Goal: Navigation & Orientation: Understand site structure

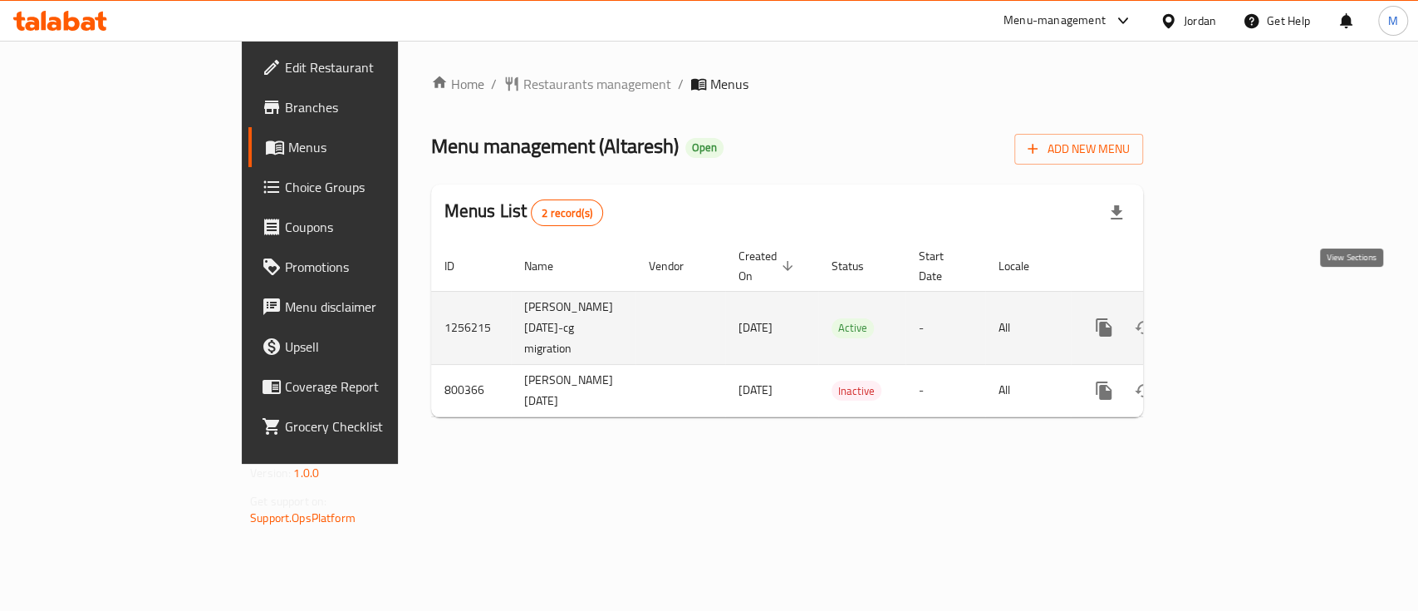
click at [1234, 317] on icon "enhanced table" at bounding box center [1224, 327] width 20 height 20
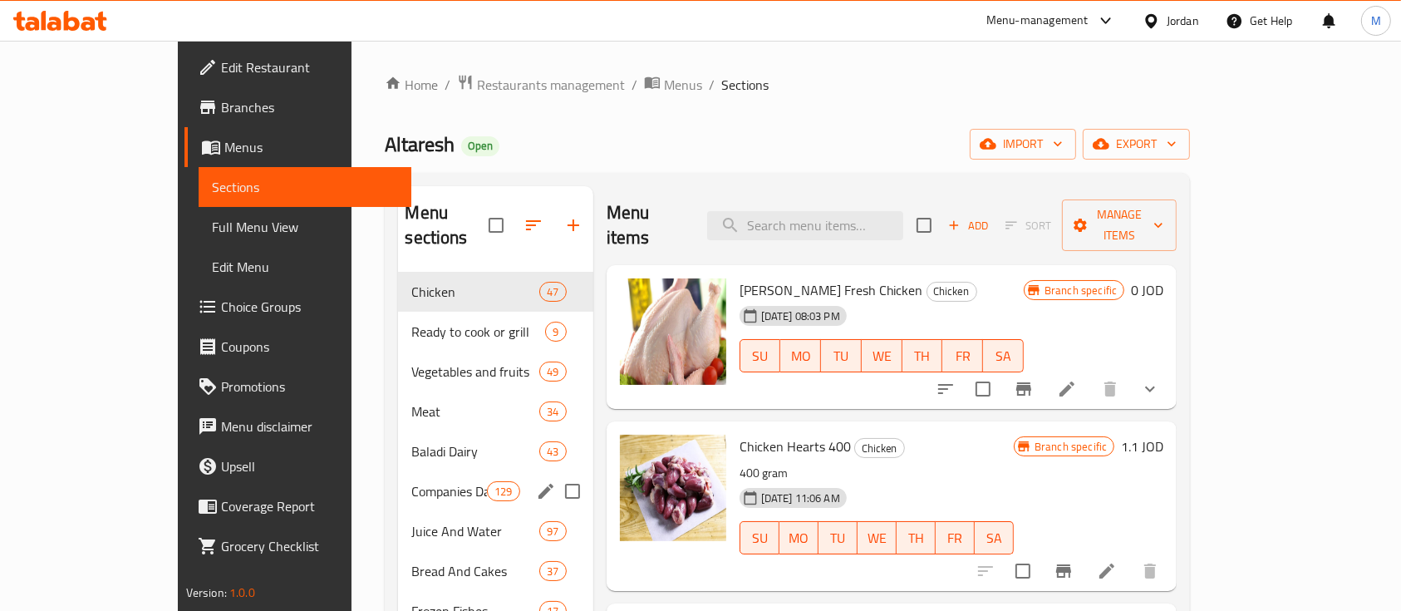
click at [419, 471] on div "Companies Dairy 129" at bounding box center [495, 491] width 194 height 40
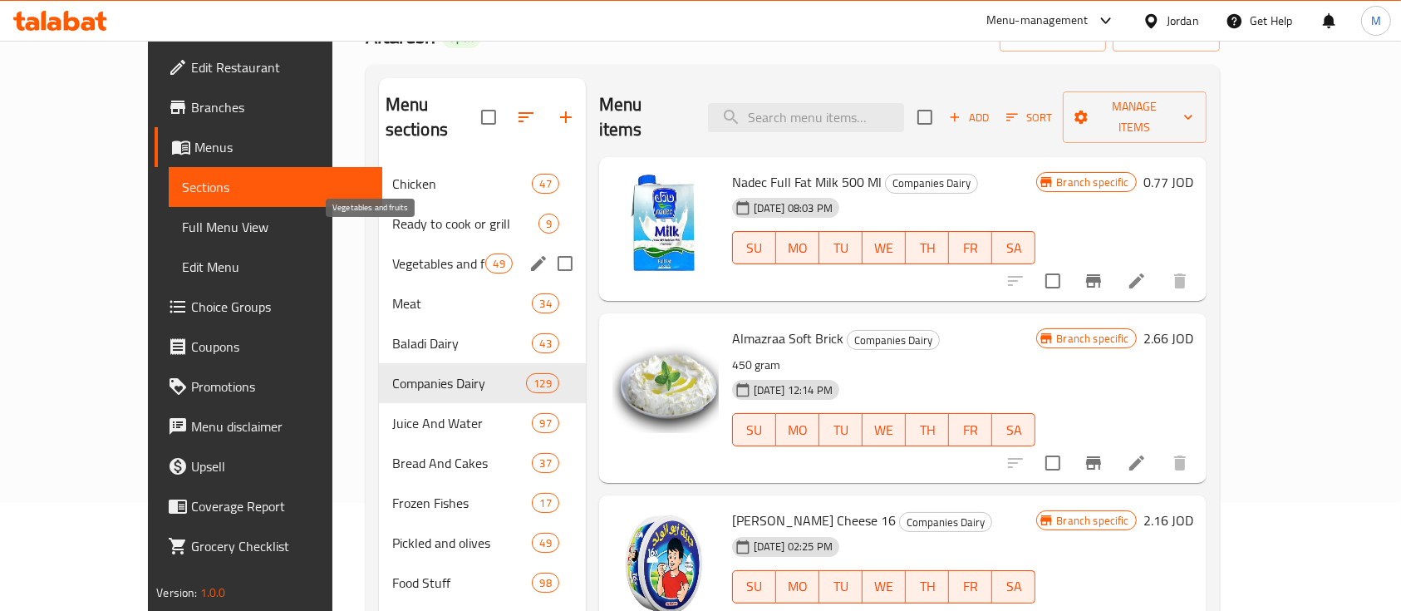
scroll to position [110, 0]
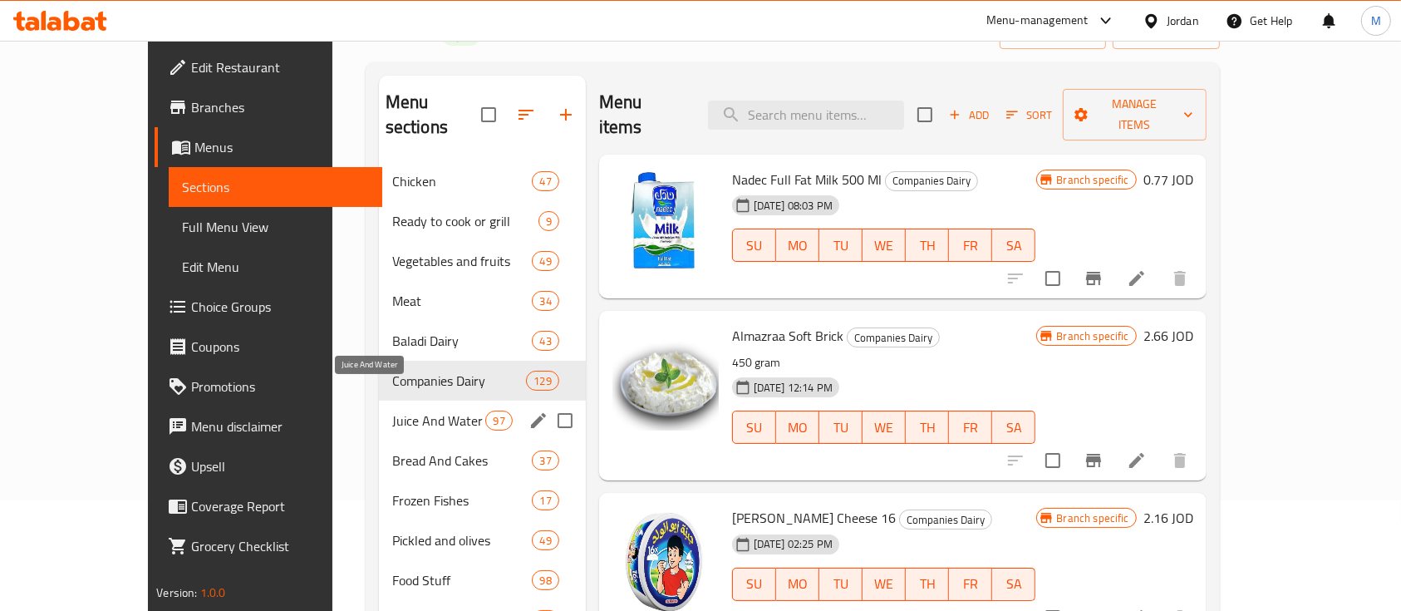
click at [395, 410] on span "Juice And Water" at bounding box center [439, 420] width 94 height 20
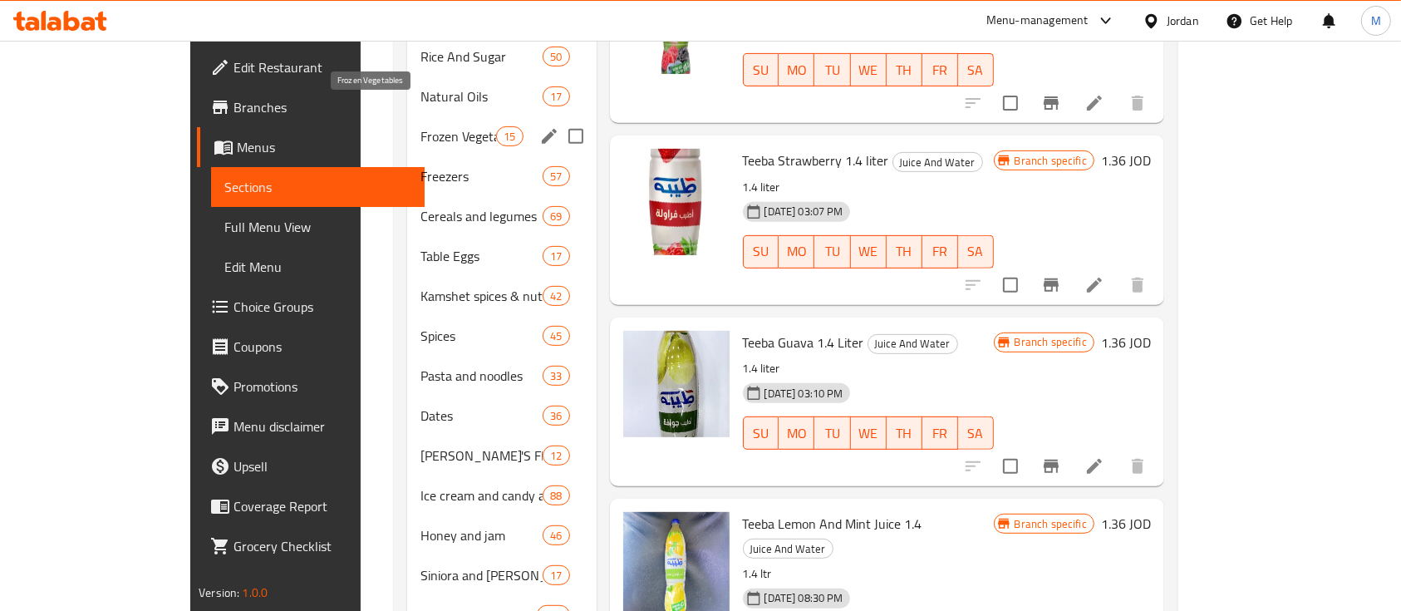
scroll to position [672, 0]
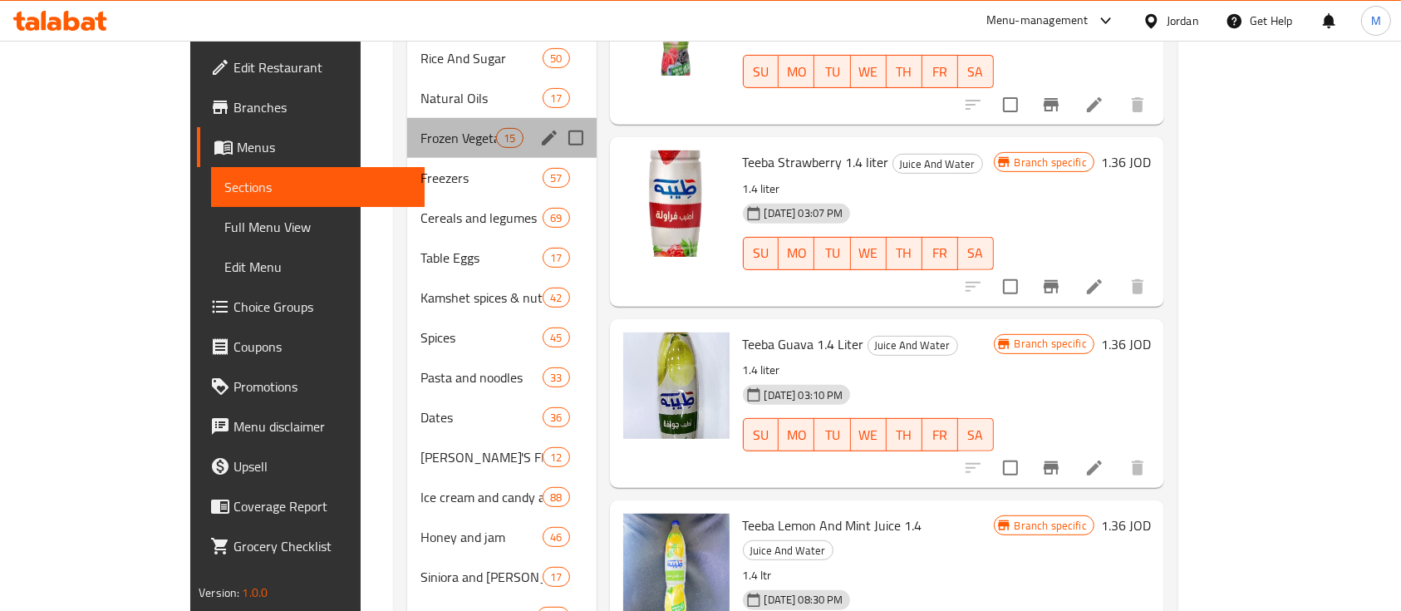
click at [407, 129] on div "Frozen Vegetables 15" at bounding box center [501, 138] width 189 height 40
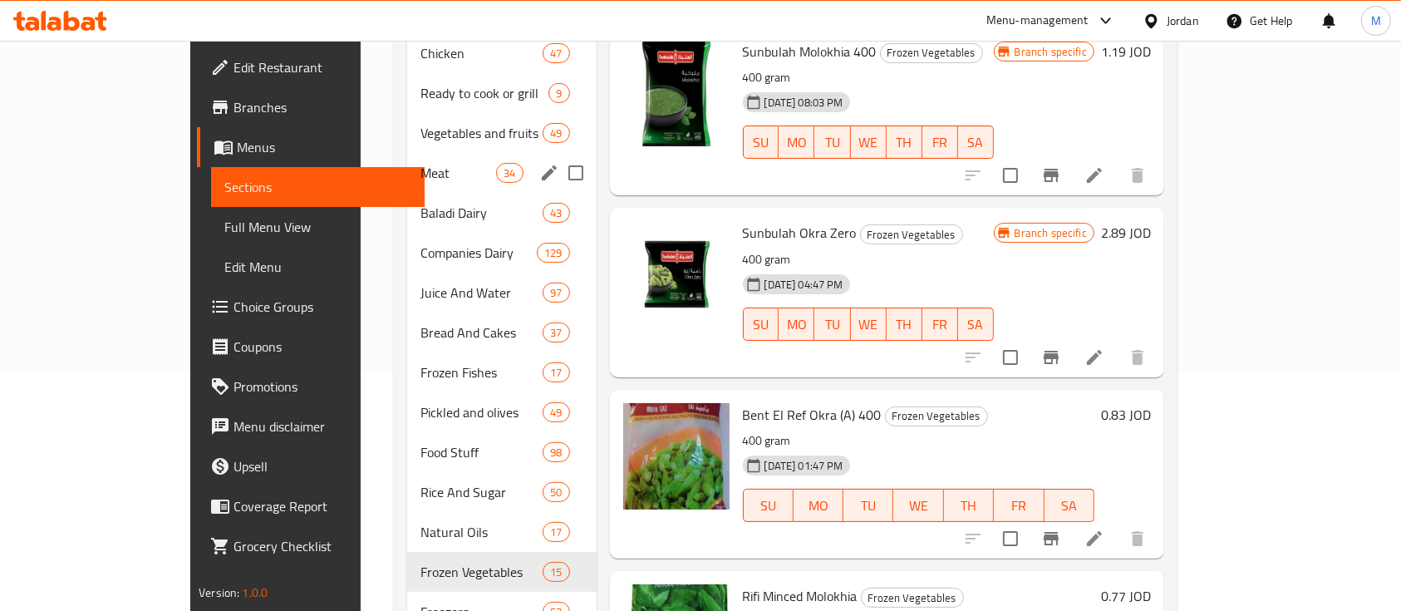
scroll to position [238, 0]
click at [420, 124] on span "Vegetables and fruits" at bounding box center [458, 134] width 76 height 20
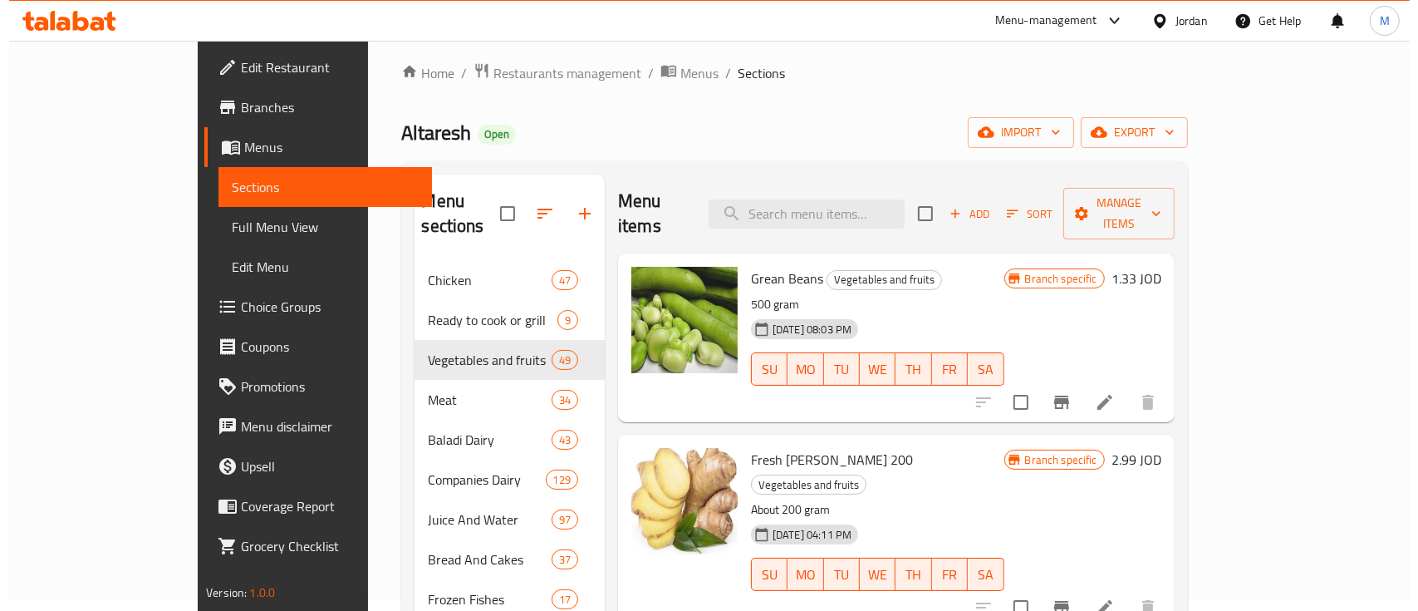
scroll to position [9, 0]
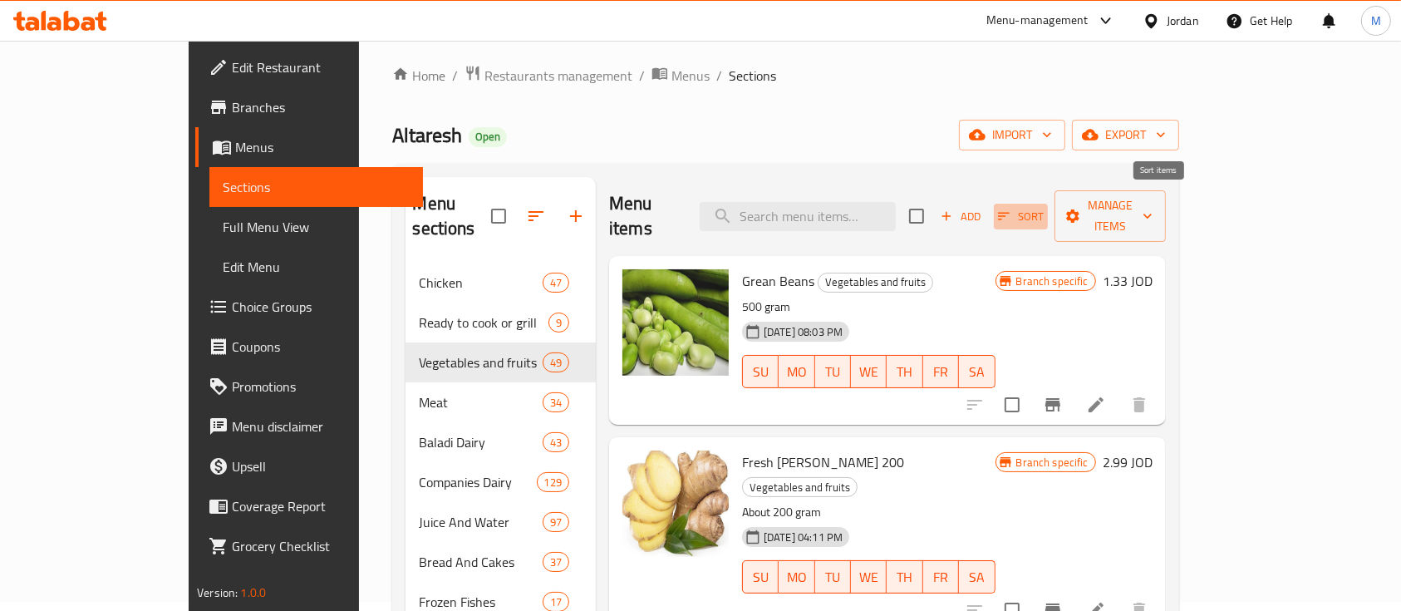
click at [1043, 209] on span "Sort" at bounding box center [1021, 216] width 46 height 19
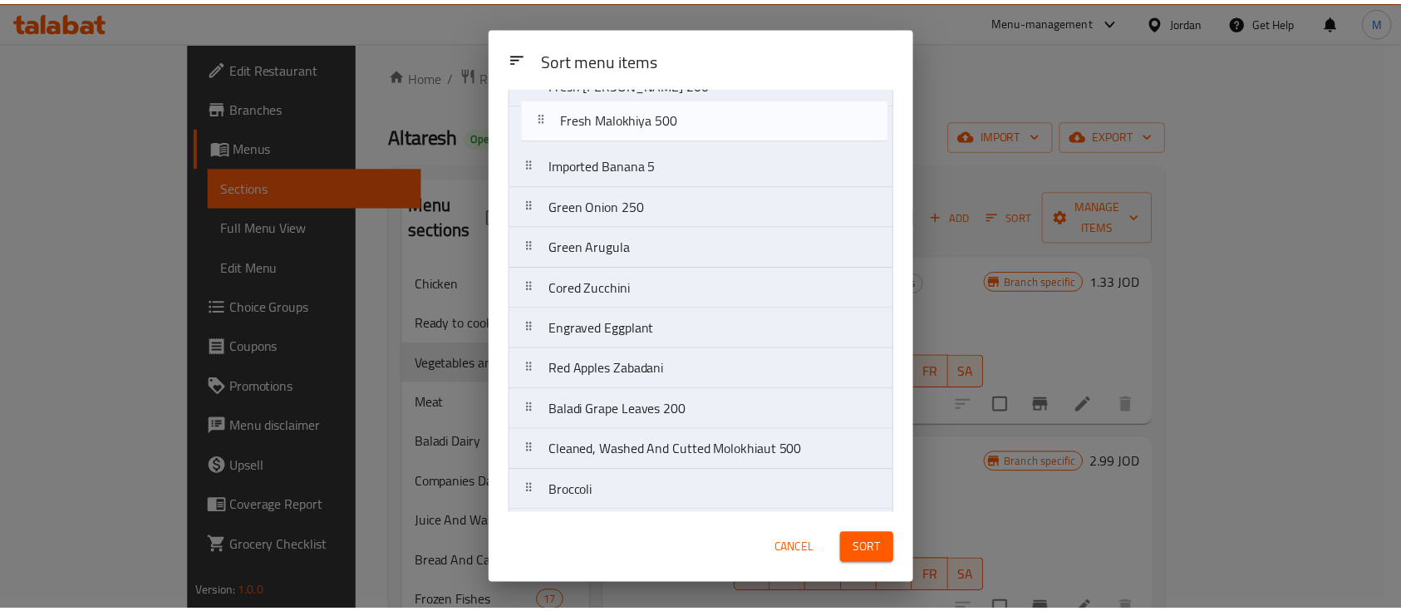
scroll to position [0, 0]
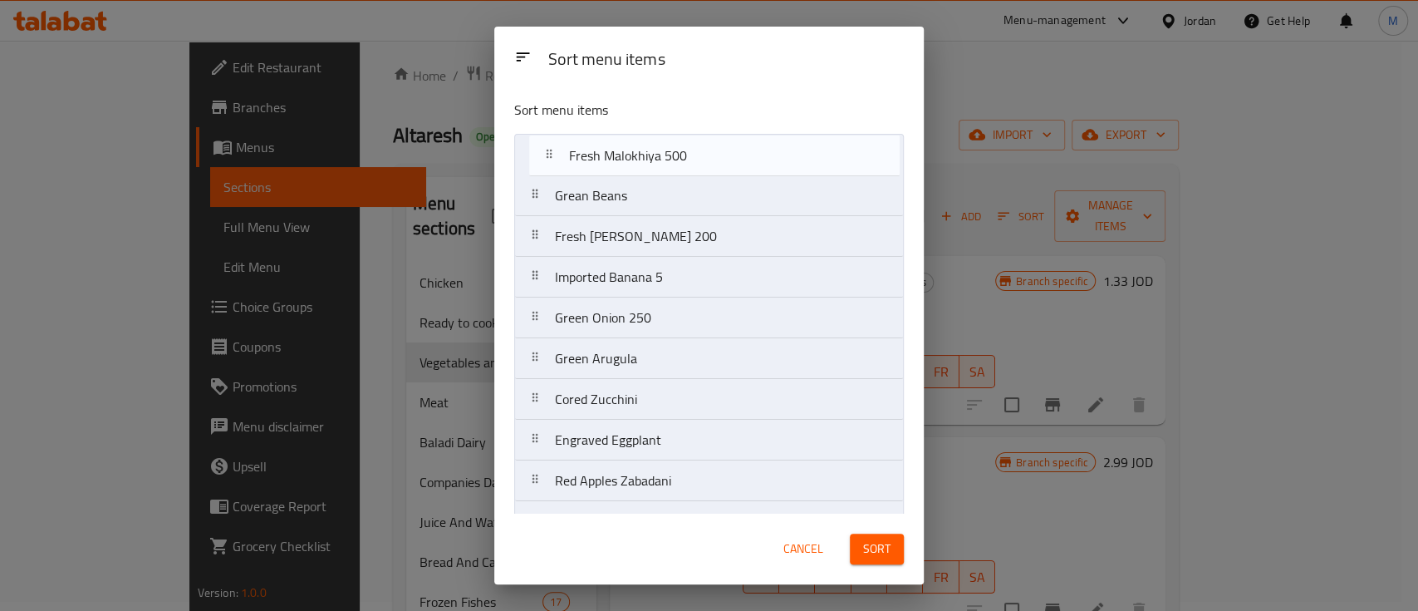
drag, startPoint x: 768, startPoint y: 422, endPoint x: 784, endPoint y: 160, distance: 262.2
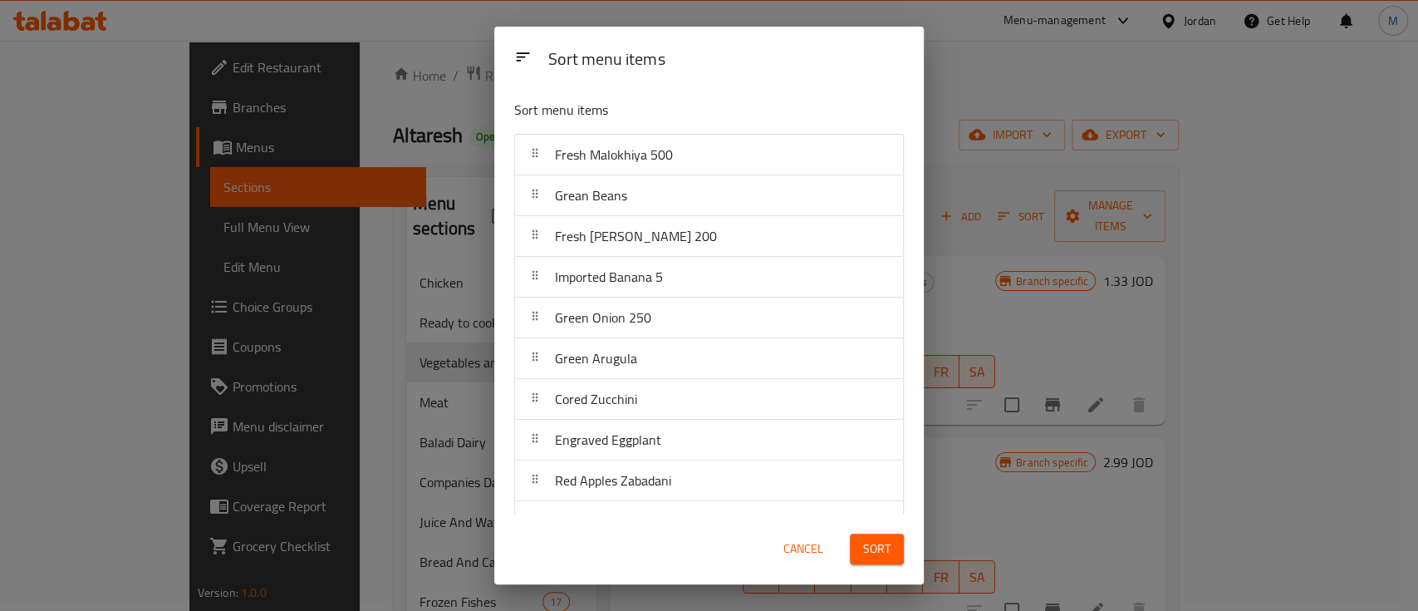
click at [877, 555] on span "Sort" at bounding box center [876, 548] width 27 height 21
